Goal: Information Seeking & Learning: Learn about a topic

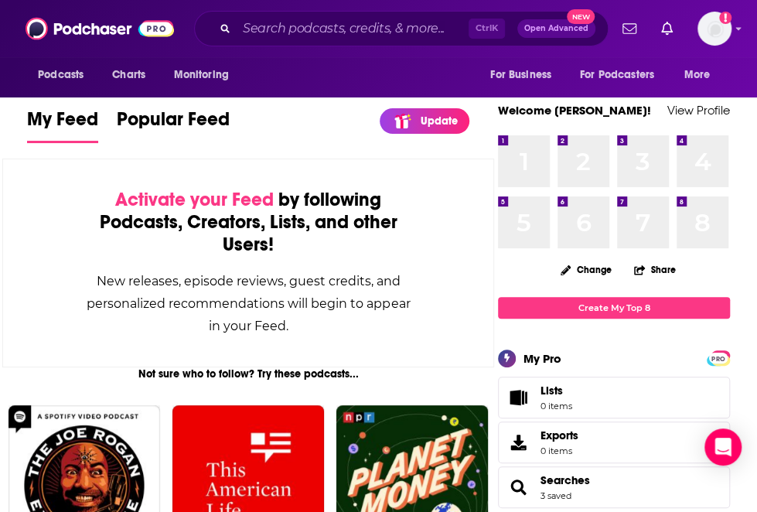
click at [23, 206] on div "Activate your Feed by following Podcasts, Creators, Lists, and other Users! New…" at bounding box center [248, 263] width 492 height 209
click at [82, 192] on div "Activate your Feed by following Podcasts, Creators, Lists, and other Users!" at bounding box center [248, 222] width 336 height 67
click at [261, 30] on input "Search podcasts, credits, & more..." at bounding box center [353, 28] width 232 height 25
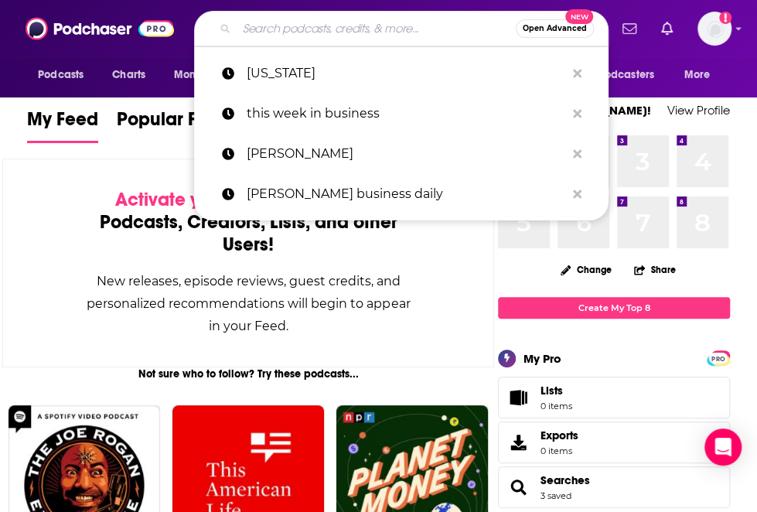
paste input "Trading [DATE] - Navigating Trends in Capital Markets"
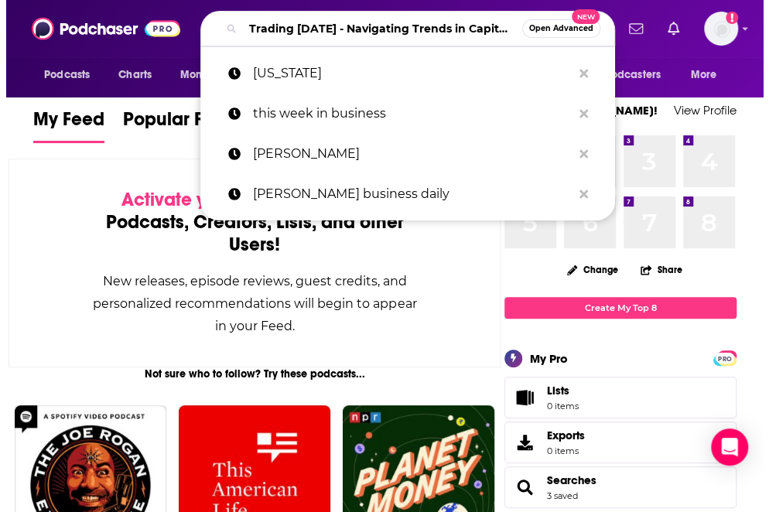
scroll to position [0, 88]
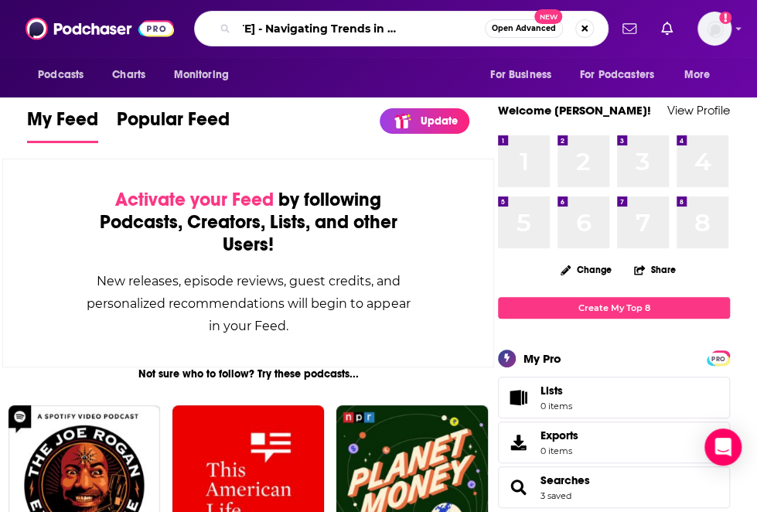
type input "Trading [DATE] - Navigating Trends in Capital Markets"
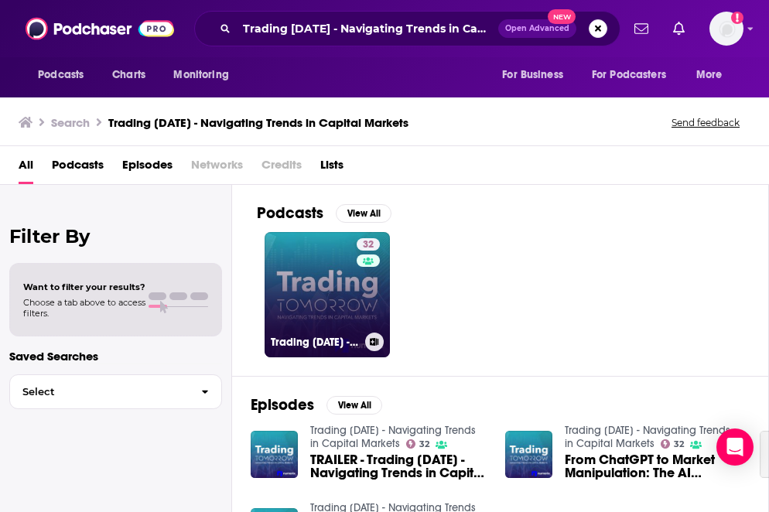
click at [315, 298] on link "32 Trading [DATE] - Navigating Trends in Capital Markets" at bounding box center [326, 294] width 125 height 125
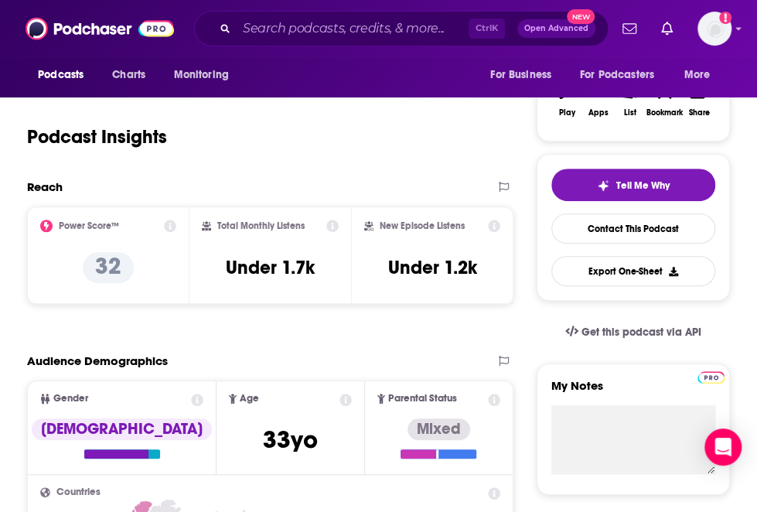
scroll to position [252, 0]
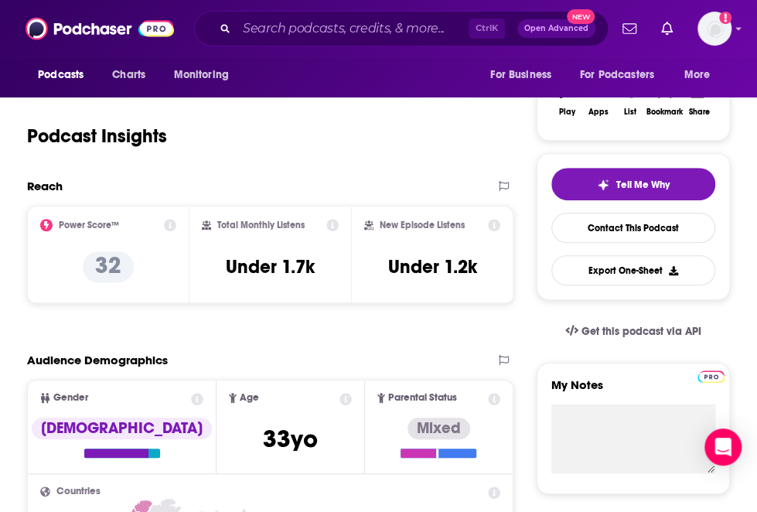
click at [162, 222] on div "Power Score™" at bounding box center [108, 225] width 136 height 12
click at [173, 230] on icon at bounding box center [170, 225] width 12 height 12
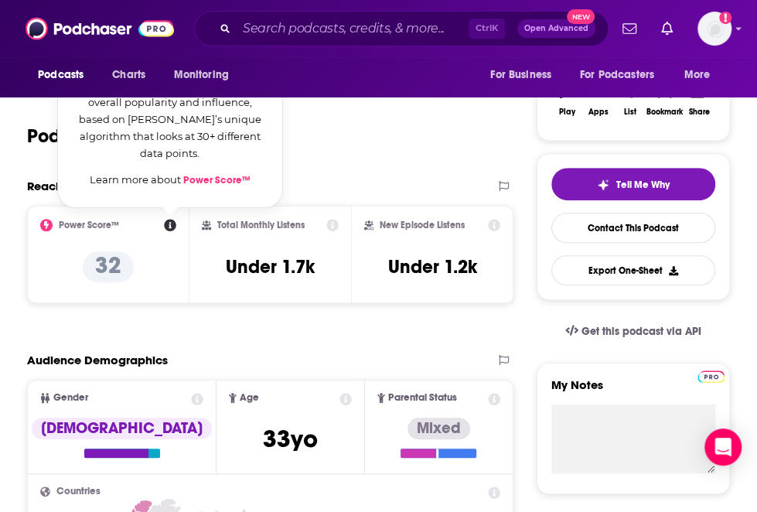
scroll to position [98, 0]
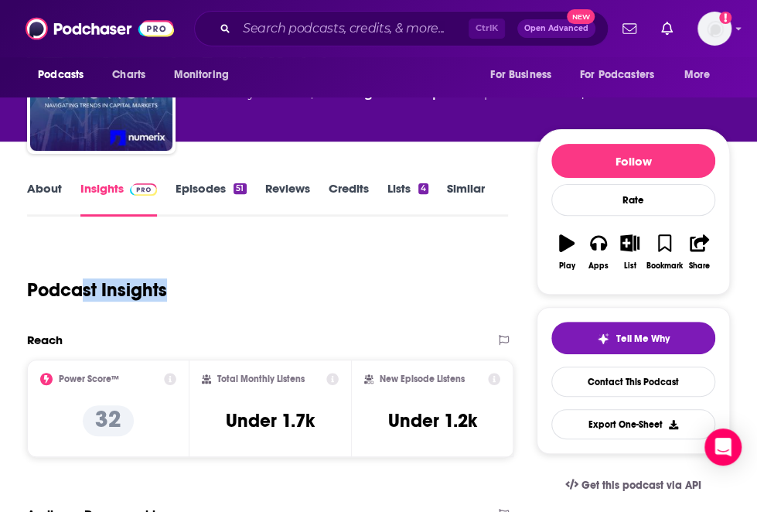
drag, startPoint x: 87, startPoint y: 237, endPoint x: 230, endPoint y: 250, distance: 144.4
click at [172, 376] on icon at bounding box center [170, 379] width 12 height 12
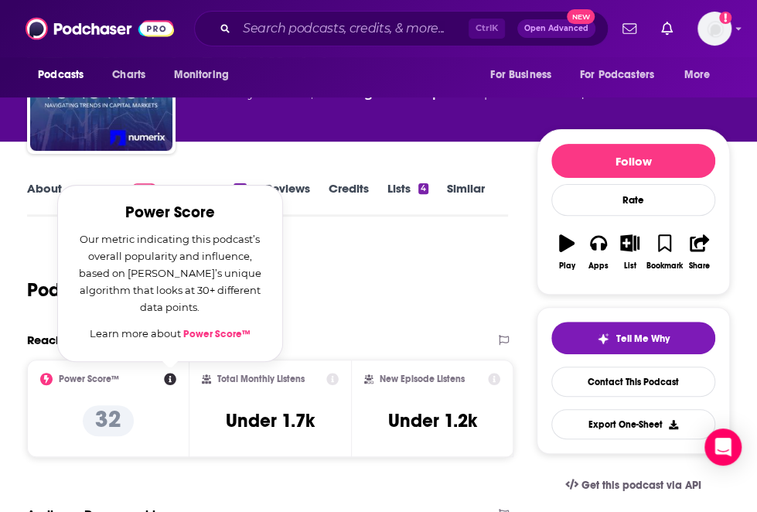
click at [207, 332] on link "Power Score™" at bounding box center [216, 334] width 67 height 12
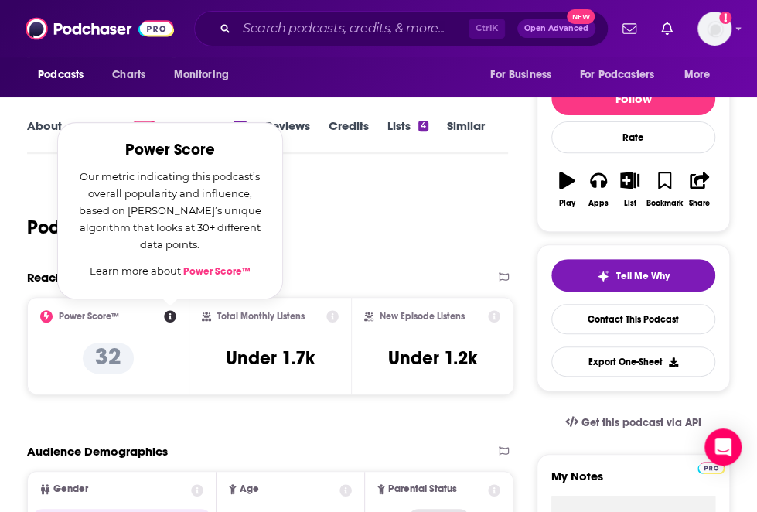
click at [233, 405] on div "Reach Power Score™ Power Score Our metric indicating this podcast’s overall pop…" at bounding box center [270, 338] width 486 height 137
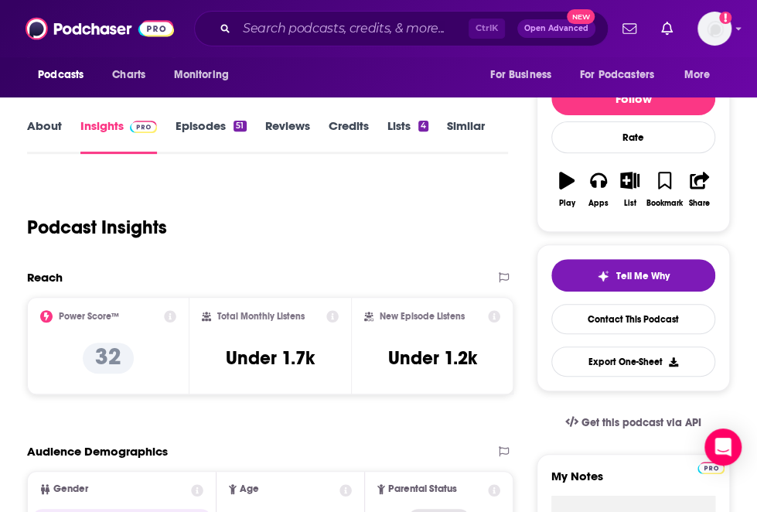
click at [277, 392] on div "Total Monthly Listens Under 1.7k" at bounding box center [270, 345] width 162 height 97
click at [129, 400] on div "Reach Power Score™ 32 Total Monthly Listens Under 1.7k New Episode Listens Unde…" at bounding box center [270, 338] width 486 height 137
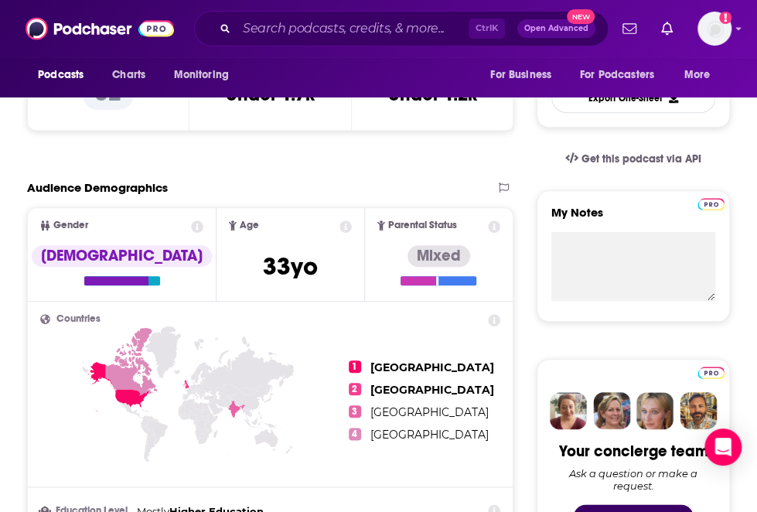
scroll to position [445, 0]
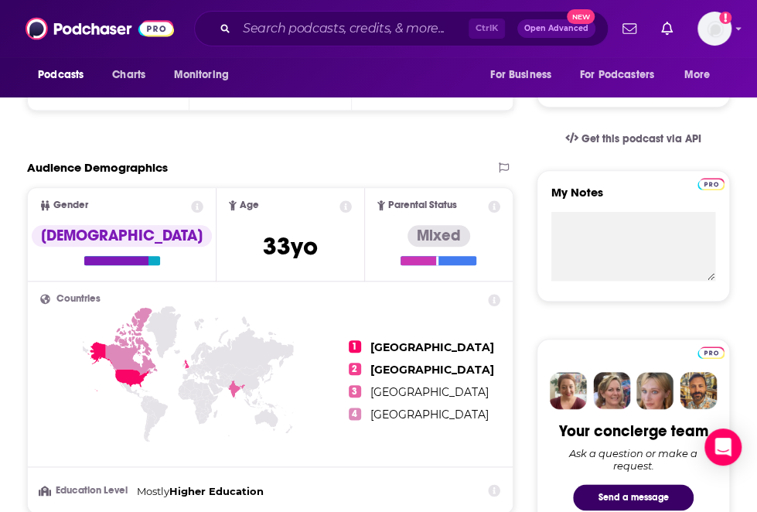
click at [43, 448] on icon at bounding box center [188, 402] width 296 height 192
click at [193, 425] on icon at bounding box center [188, 402] width 296 height 192
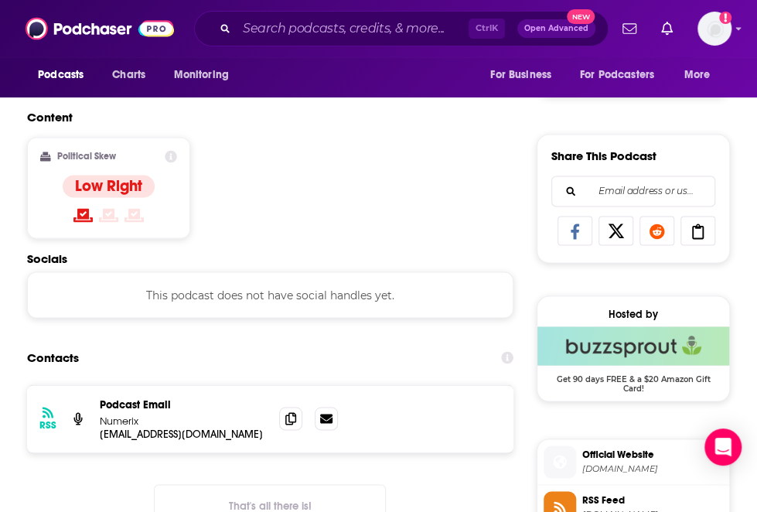
scroll to position [886, 0]
click at [245, 249] on div "Content Political Skew Low Right" at bounding box center [270, 179] width 486 height 141
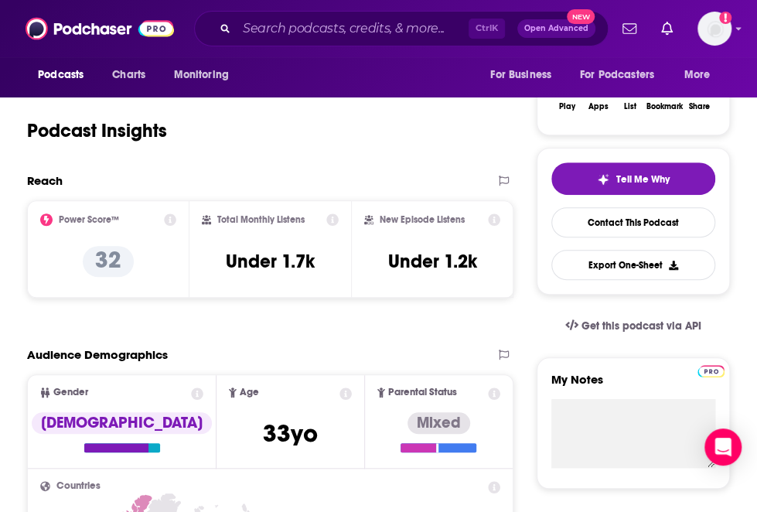
scroll to position [0, 0]
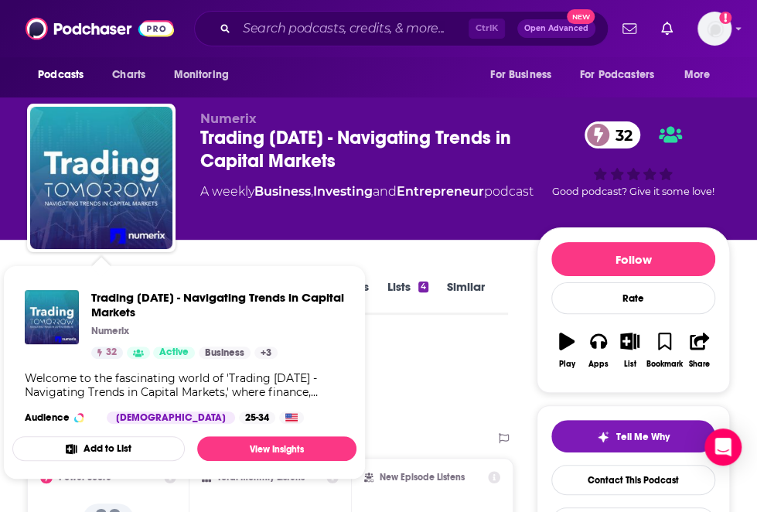
click at [315, 388] on div "Welcome to the fascinating world of 'Trading [DATE] - Navigating Trends in Capi…" at bounding box center [184, 385] width 319 height 28
click at [448, 380] on div "Podcast Insights" at bounding box center [261, 378] width 469 height 79
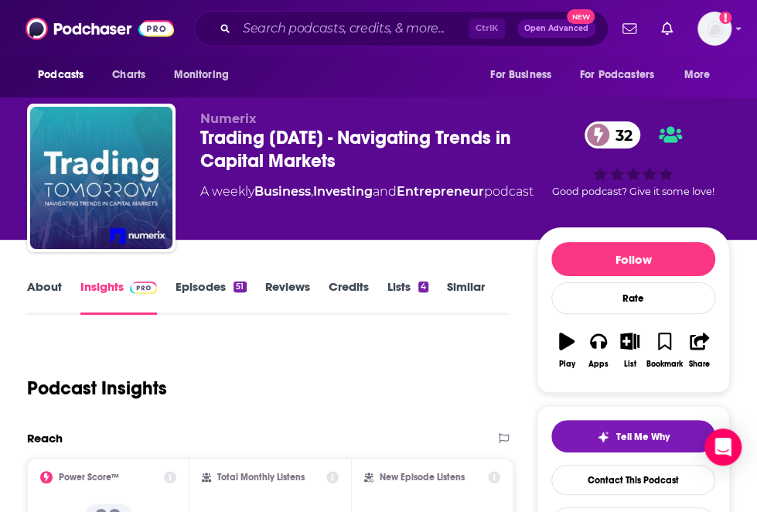
click at [43, 286] on link "About" at bounding box center [44, 297] width 35 height 36
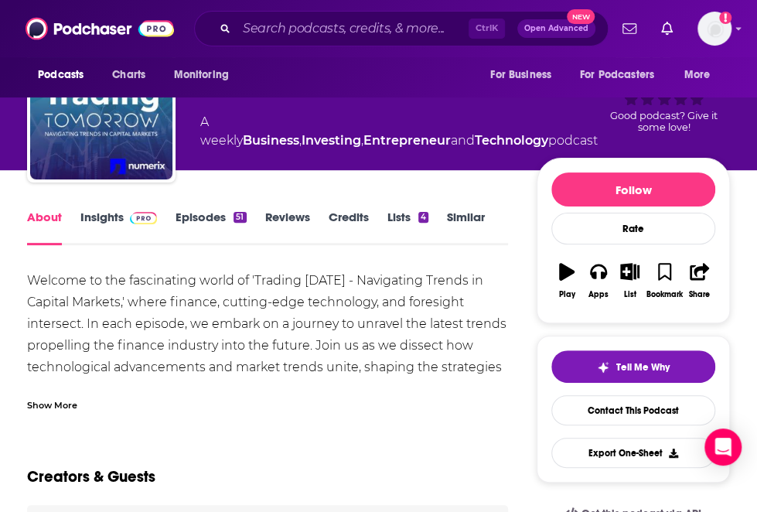
scroll to position [69, 0]
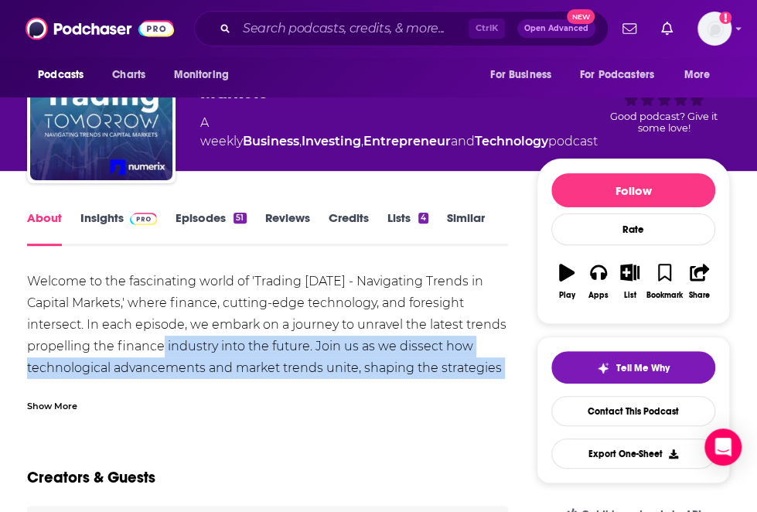
drag, startPoint x: 519, startPoint y: 372, endPoint x: 148, endPoint y: 356, distance: 370.7
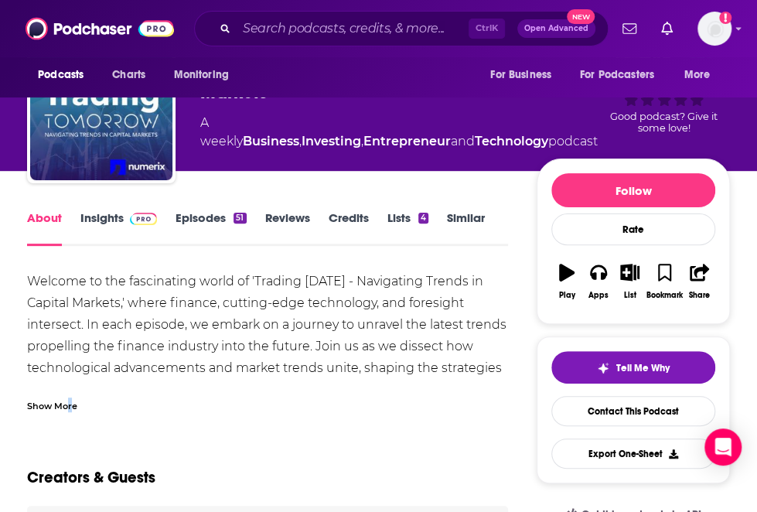
drag, startPoint x: 148, startPoint y: 356, endPoint x: 70, endPoint y: 401, distance: 90.7
click at [70, 401] on div "Show More" at bounding box center [52, 404] width 50 height 15
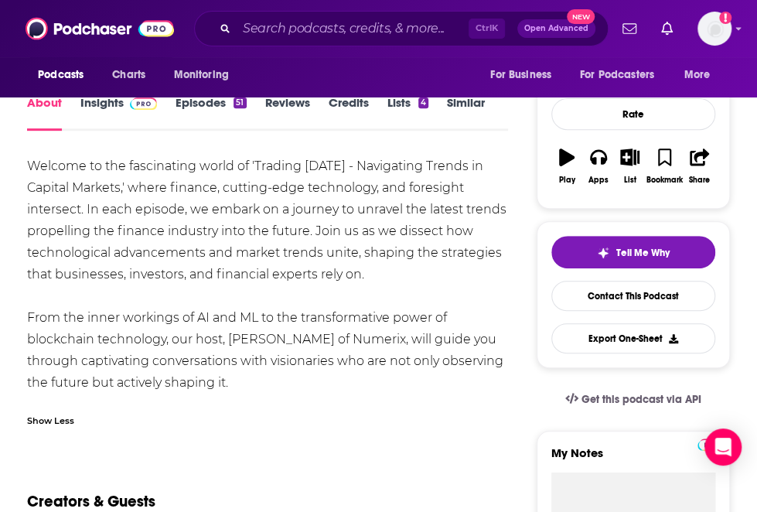
scroll to position [185, 0]
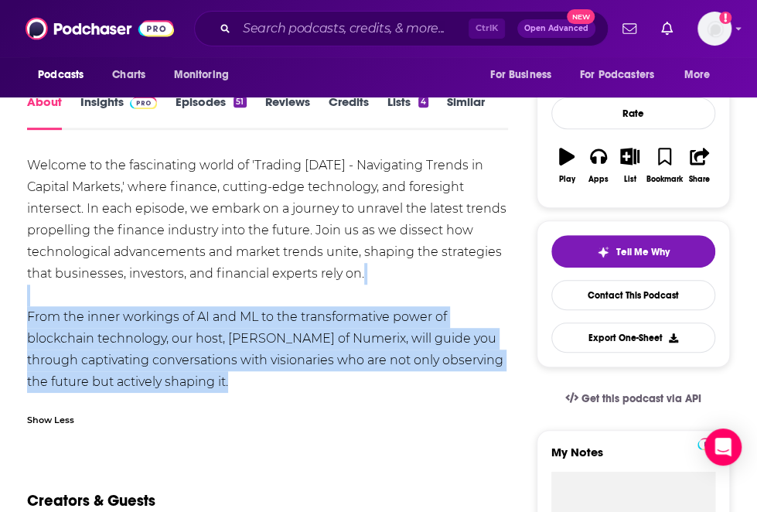
drag, startPoint x: 251, startPoint y: 383, endPoint x: 97, endPoint y: 285, distance: 181.5
click at [97, 285] on div "Welcome to the fascinating world of 'Trading [DATE] - Navigating Trends in Capi…" at bounding box center [267, 274] width 481 height 238
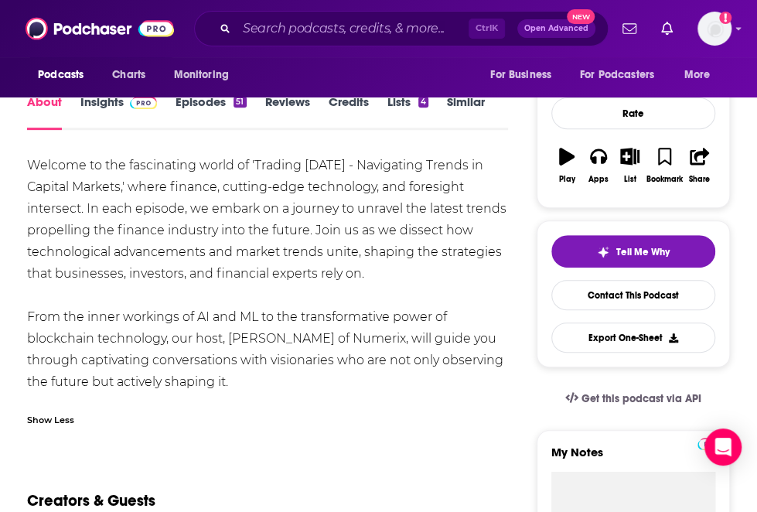
drag, startPoint x: 97, startPoint y: 285, endPoint x: 39, endPoint y: 213, distance: 93.5
click at [39, 213] on div "Welcome to the fascinating world of 'Trading [DATE] - Navigating Trends in Capi…" at bounding box center [267, 274] width 481 height 238
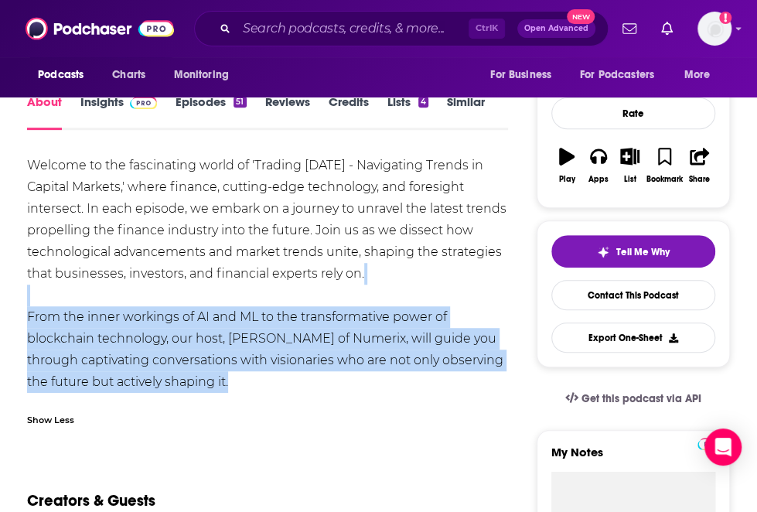
drag, startPoint x: 188, startPoint y: 362, endPoint x: 91, endPoint y: 272, distance: 131.9
click at [91, 272] on div "Welcome to the fascinating world of 'Trading [DATE] - Navigating Trends in Capi…" at bounding box center [267, 274] width 481 height 238
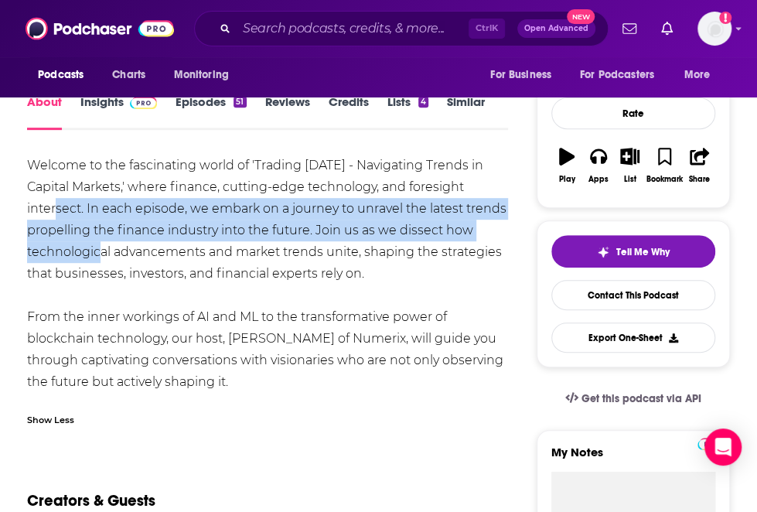
drag, startPoint x: 91, startPoint y: 272, endPoint x: 46, endPoint y: 218, distance: 70.3
click at [46, 218] on div "Welcome to the fascinating world of 'Trading [DATE] - Navigating Trends in Capi…" at bounding box center [267, 274] width 481 height 238
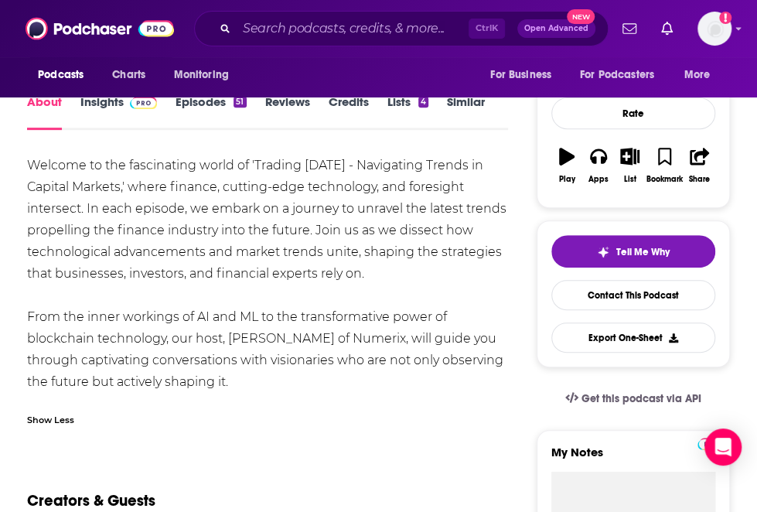
drag, startPoint x: 46, startPoint y: 218, endPoint x: 28, endPoint y: 178, distance: 44.3
click at [28, 178] on div "Welcome to the fascinating world of 'Trading [DATE] - Navigating Trends in Capi…" at bounding box center [267, 274] width 481 height 238
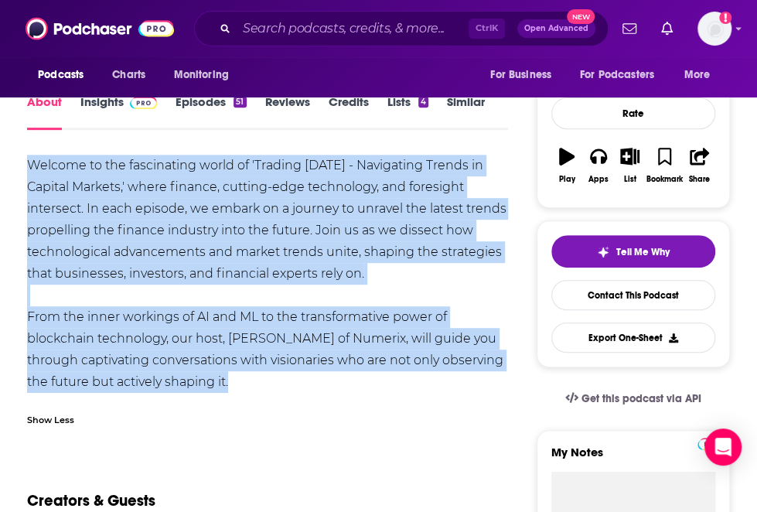
drag, startPoint x: 25, startPoint y: 157, endPoint x: 264, endPoint y: 384, distance: 329.8
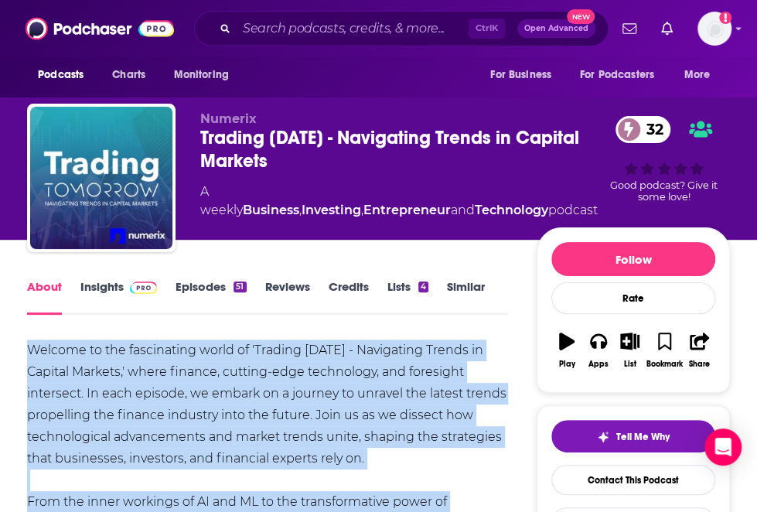
drag, startPoint x: 264, startPoint y: 384, endPoint x: 196, endPoint y: 138, distance: 254.4
click at [196, 138] on div "Numerix Trading [DATE] - Navigating Trends in Capital Markets 32 A weekly Busin…" at bounding box center [378, 181] width 703 height 155
copy h1 "Trading [DATE] - Navigating Trends in Capital Markets"
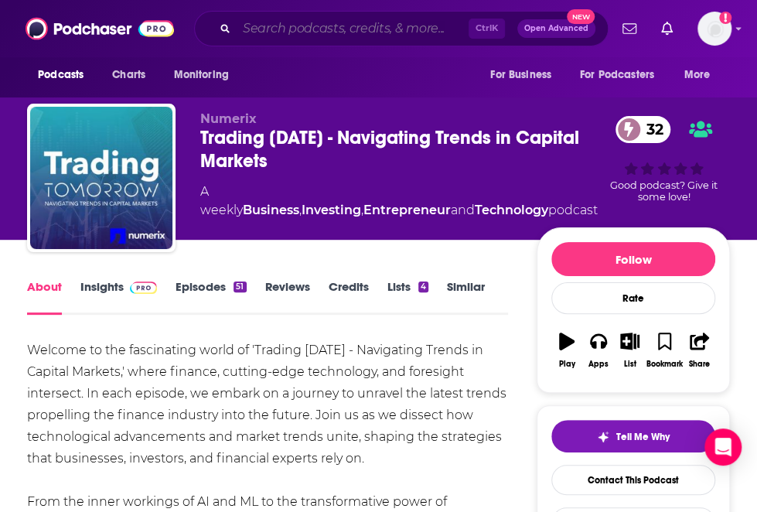
click at [291, 28] on input "Search podcasts, credits, & more..." at bounding box center [353, 28] width 232 height 25
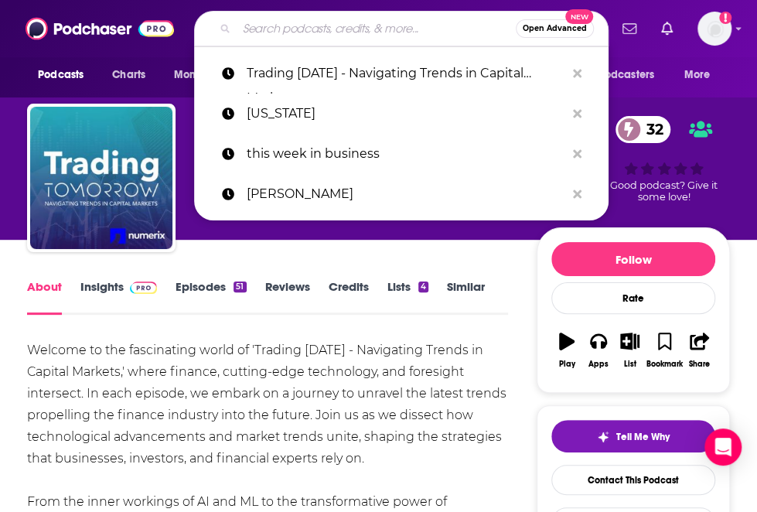
paste input "FP&A [DATE]"
type input "FP&A [DATE]"
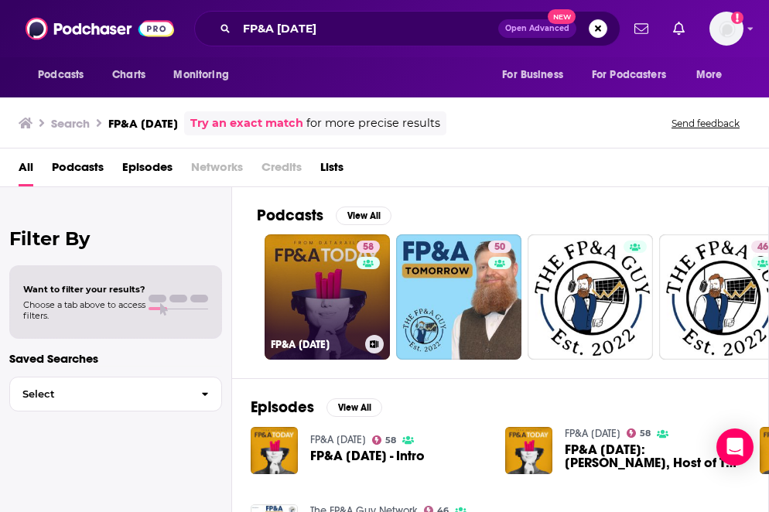
click at [278, 257] on link "58 FP&A [DATE]" at bounding box center [326, 296] width 125 height 125
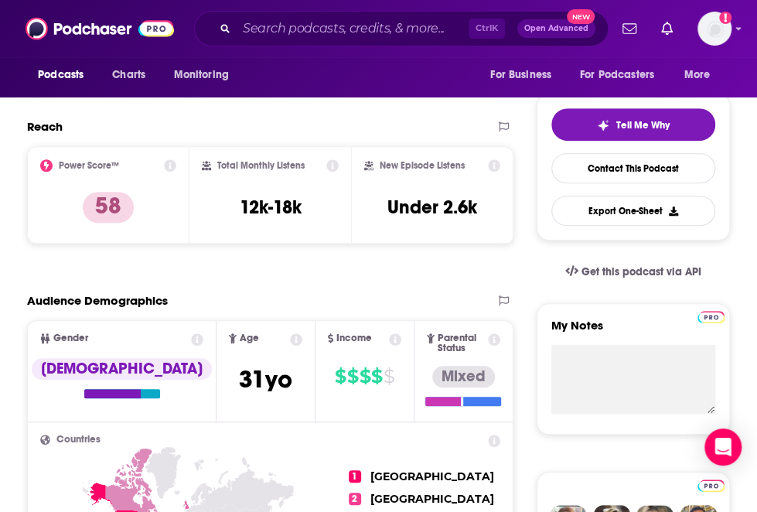
scroll to position [232, 0]
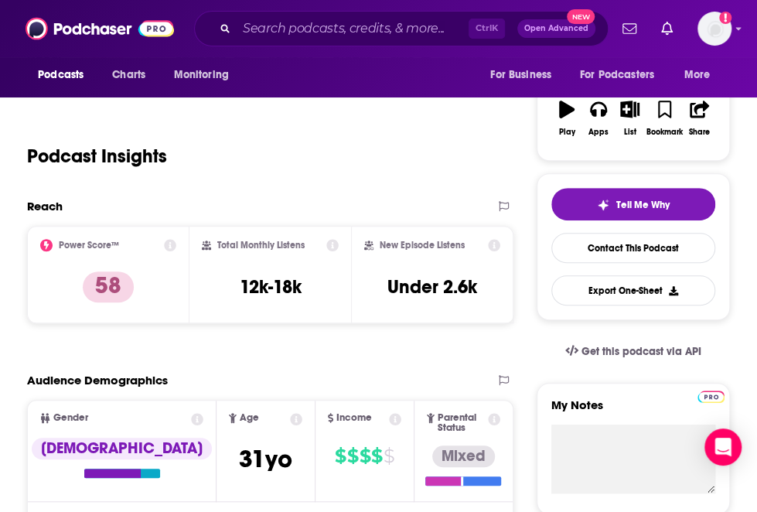
click at [261, 328] on div "Reach Power Score™ 58 Total Monthly Listens 12k-18k New Episode Listens Under 2…" at bounding box center [270, 267] width 486 height 137
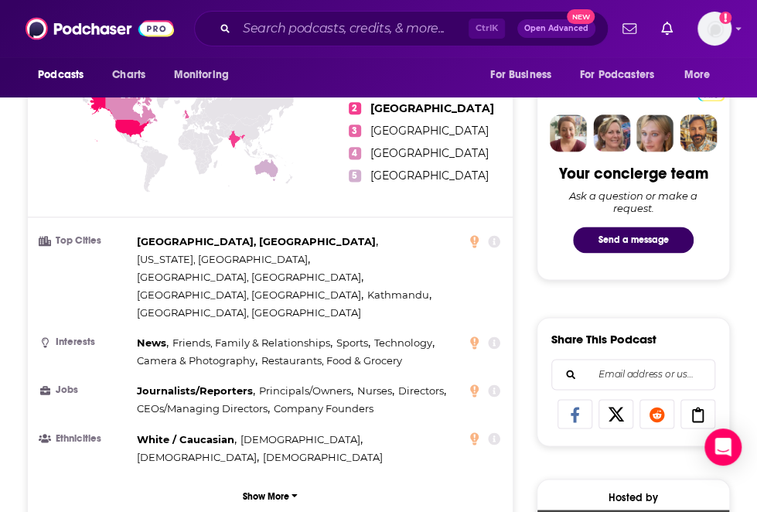
scroll to position [689, 0]
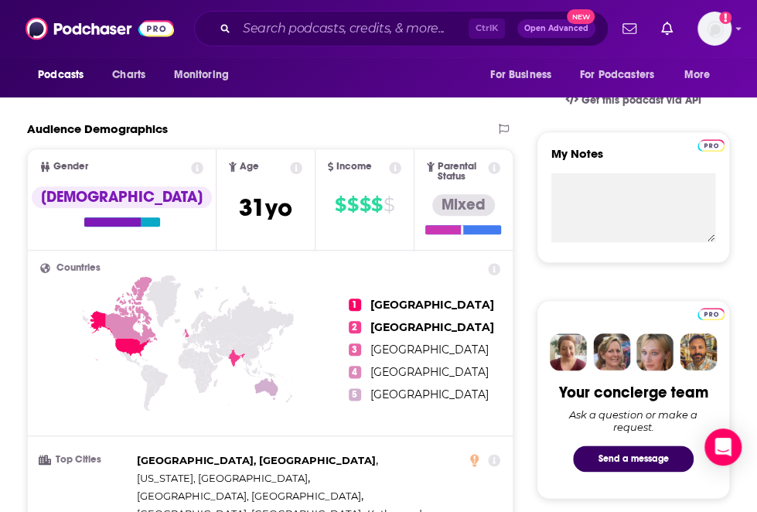
scroll to position [484, 0]
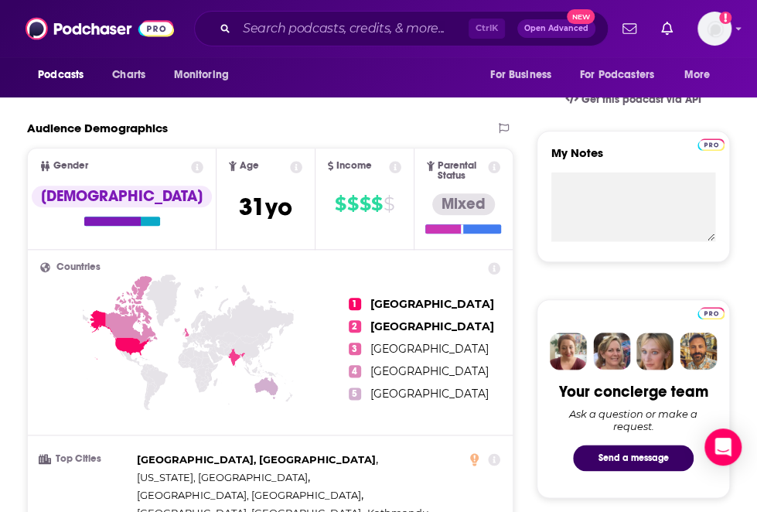
click at [223, 387] on icon at bounding box center [188, 370] width 296 height 192
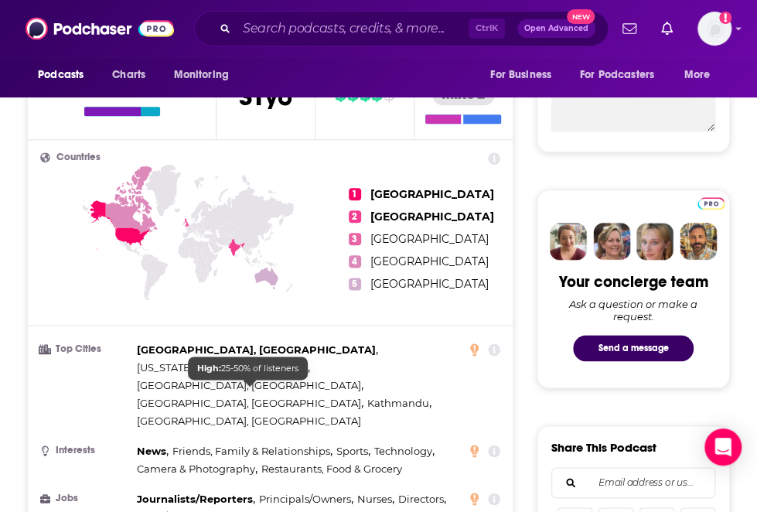
click at [269, 442] on span "Friends, Family & Relationships ," at bounding box center [252, 451] width 160 height 18
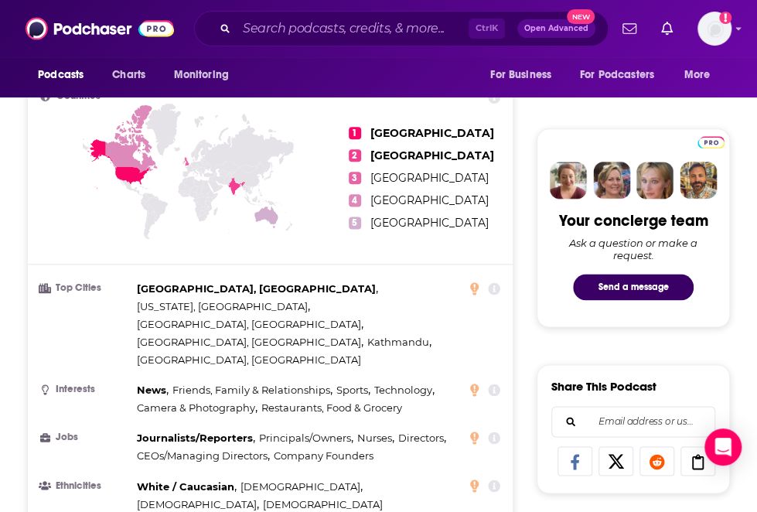
scroll to position [656, 0]
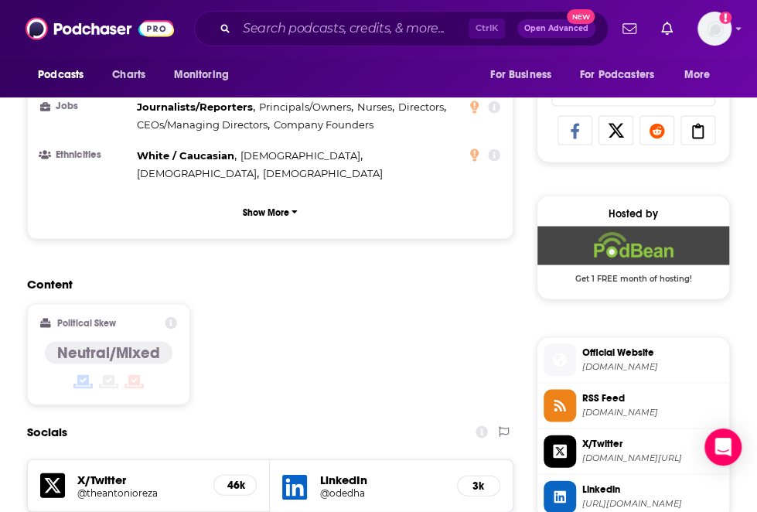
click at [252, 276] on div "Content Political Skew Neutral/Mixed" at bounding box center [270, 346] width 486 height 141
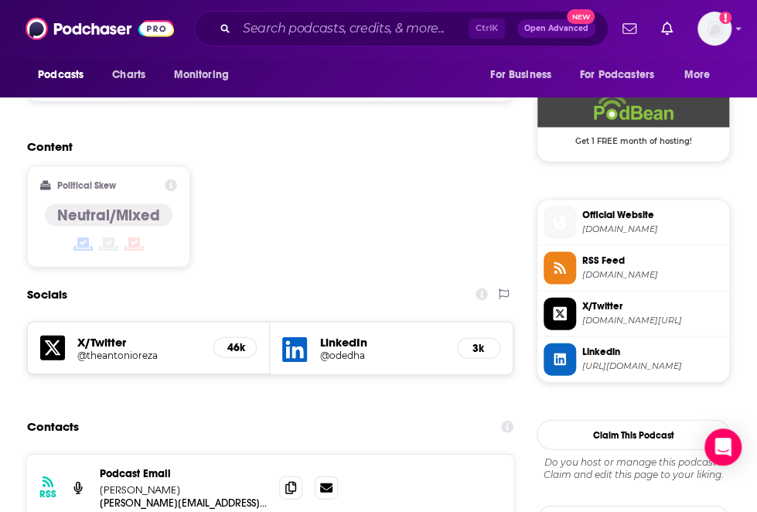
scroll to position [1159, 0]
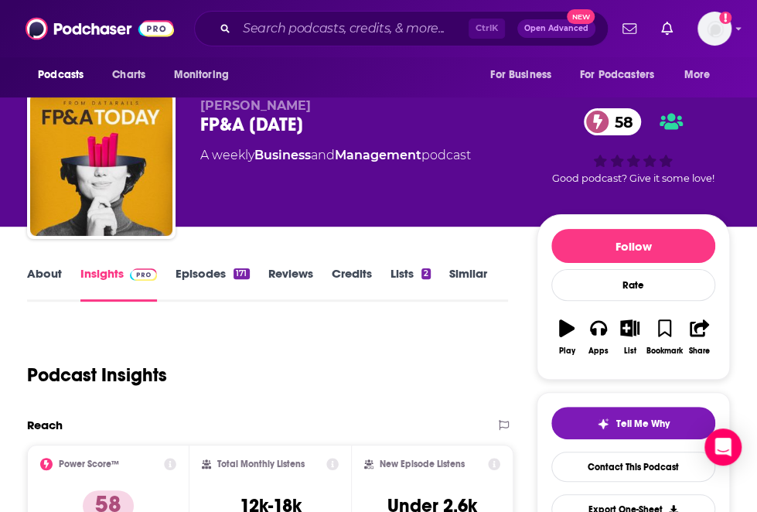
scroll to position [0, 0]
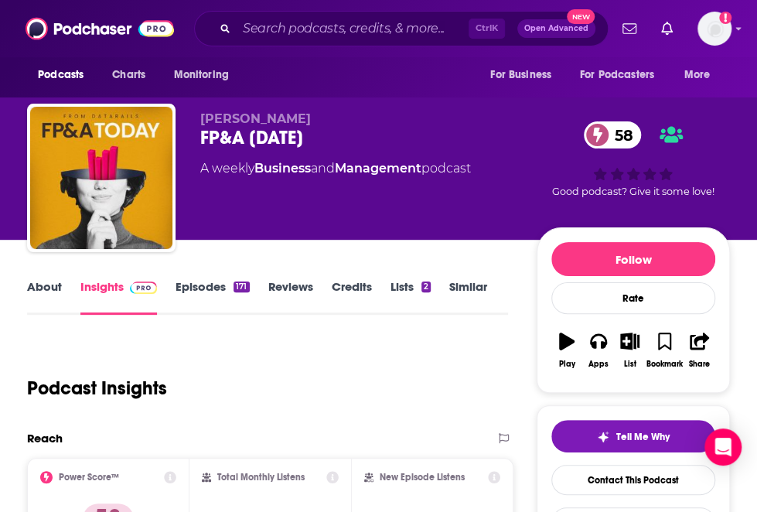
click at [36, 282] on link "About" at bounding box center [44, 297] width 35 height 36
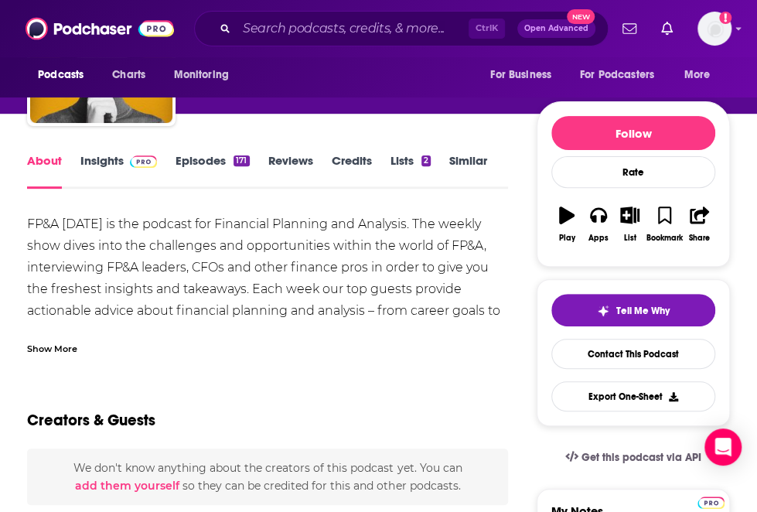
scroll to position [128, 0]
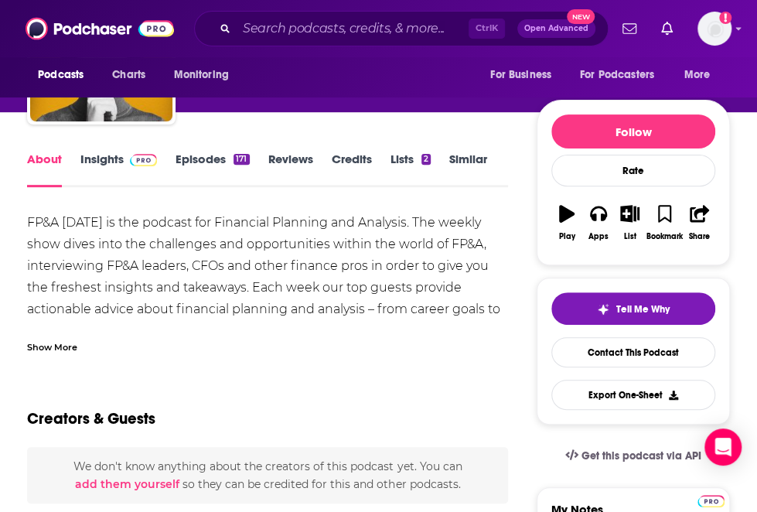
click at [60, 344] on div "Show More" at bounding box center [52, 346] width 50 height 15
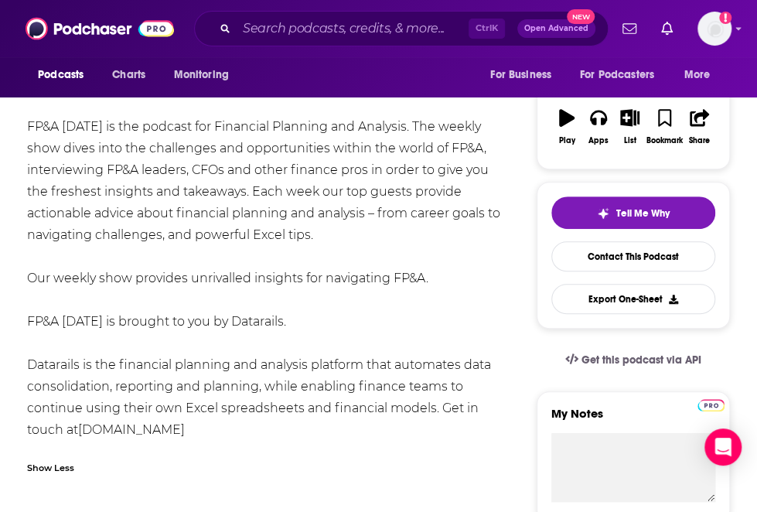
scroll to position [0, 0]
